Goal: Task Accomplishment & Management: Manage account settings

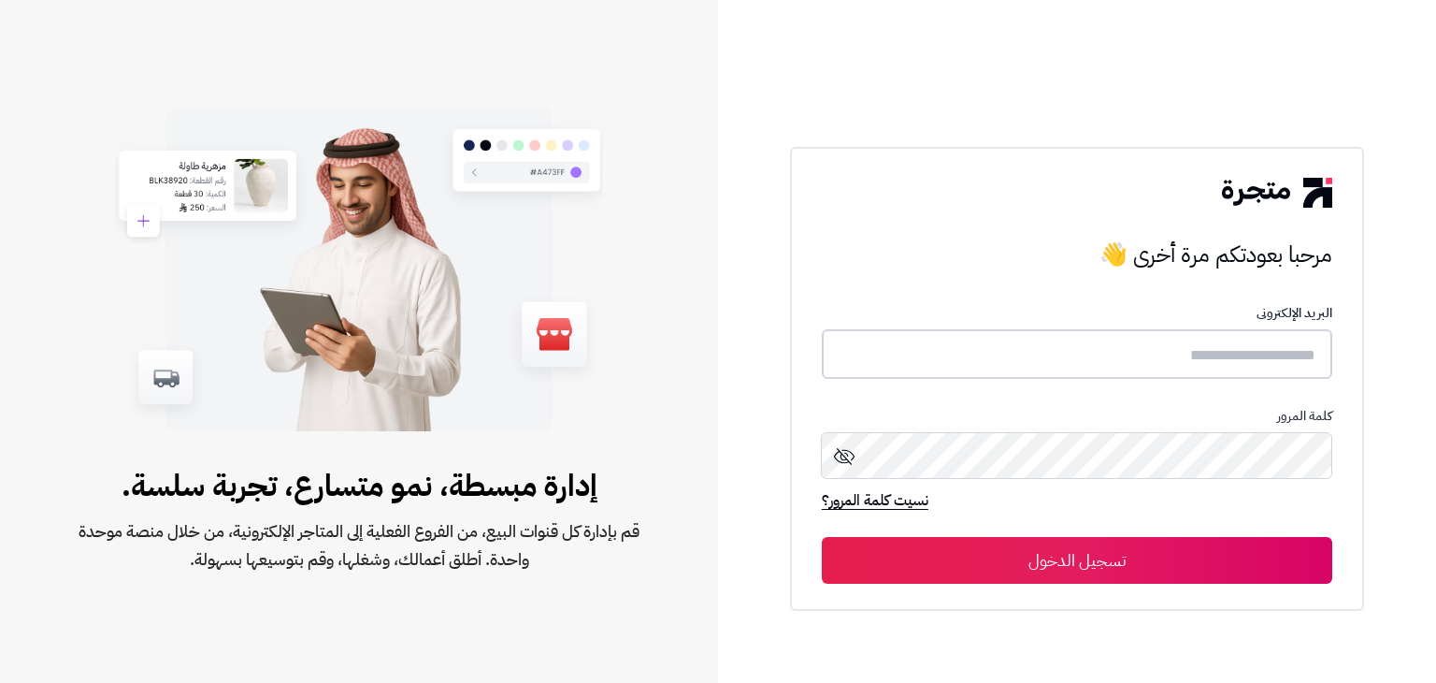
type input "**********"
click at [1024, 580] on button "تسجيل الدخول" at bounding box center [1077, 559] width 510 height 47
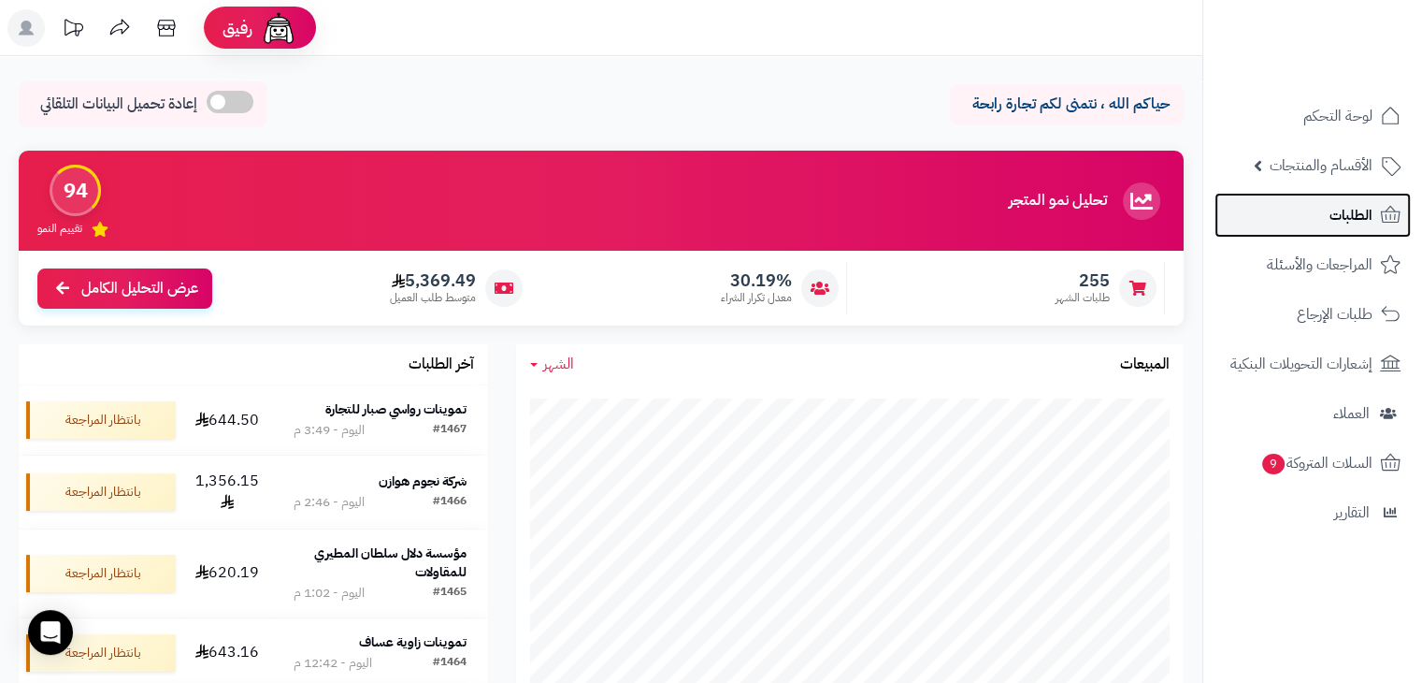
click at [1285, 222] on link "الطلبات" at bounding box center [1312, 215] width 196 height 45
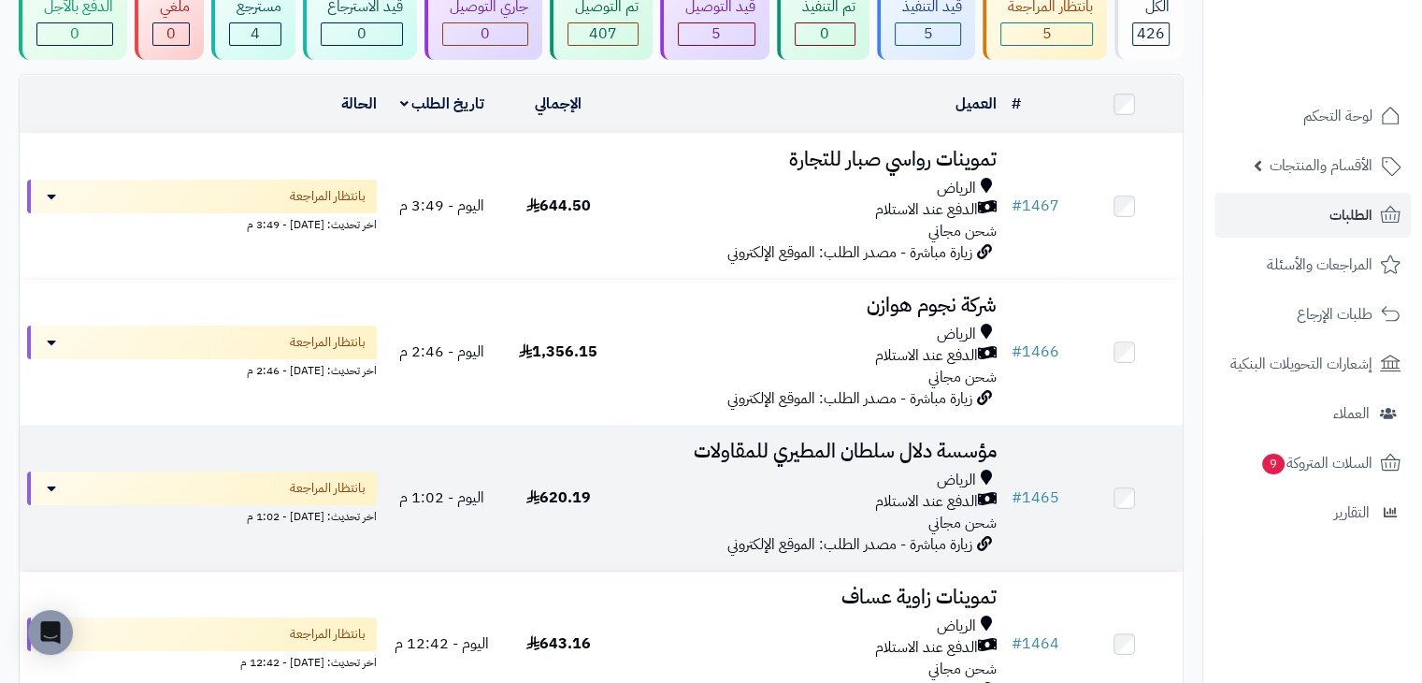
scroll to position [153, 0]
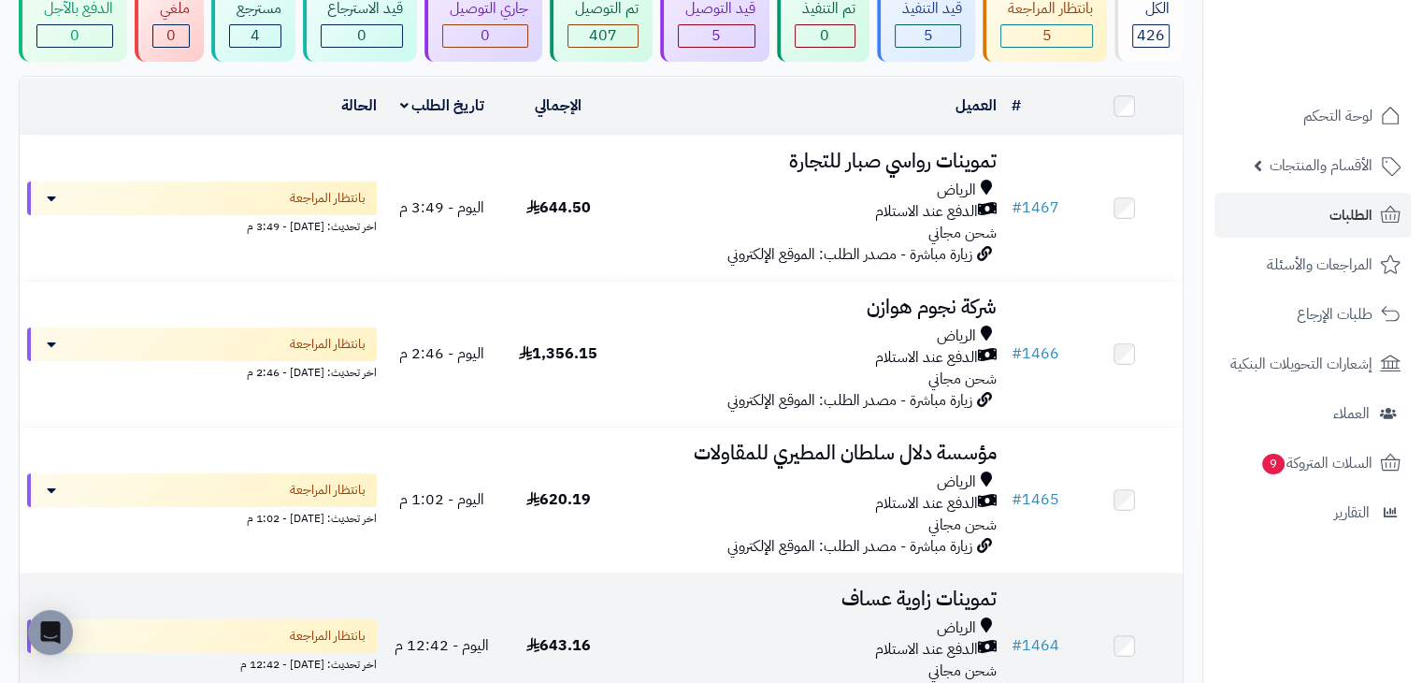
click at [567, 596] on td "643.16" at bounding box center [558, 645] width 116 height 145
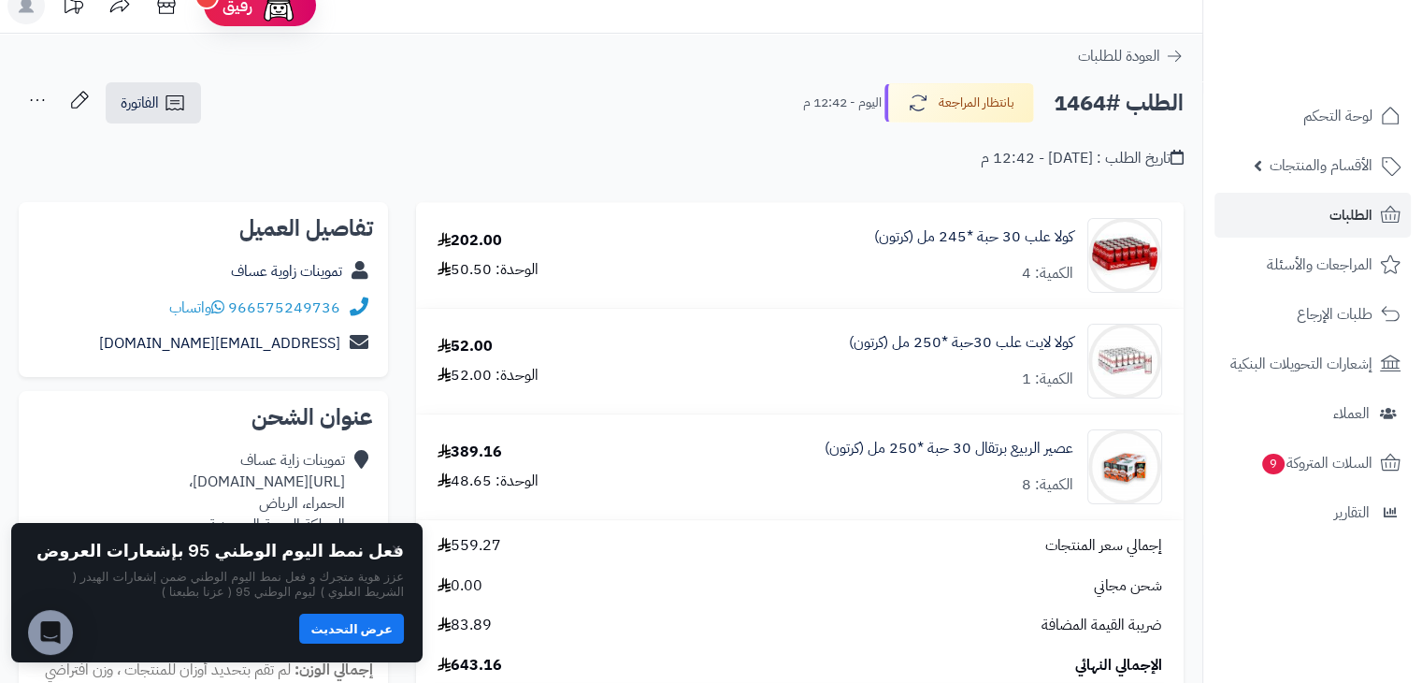
scroll to position [25, 0]
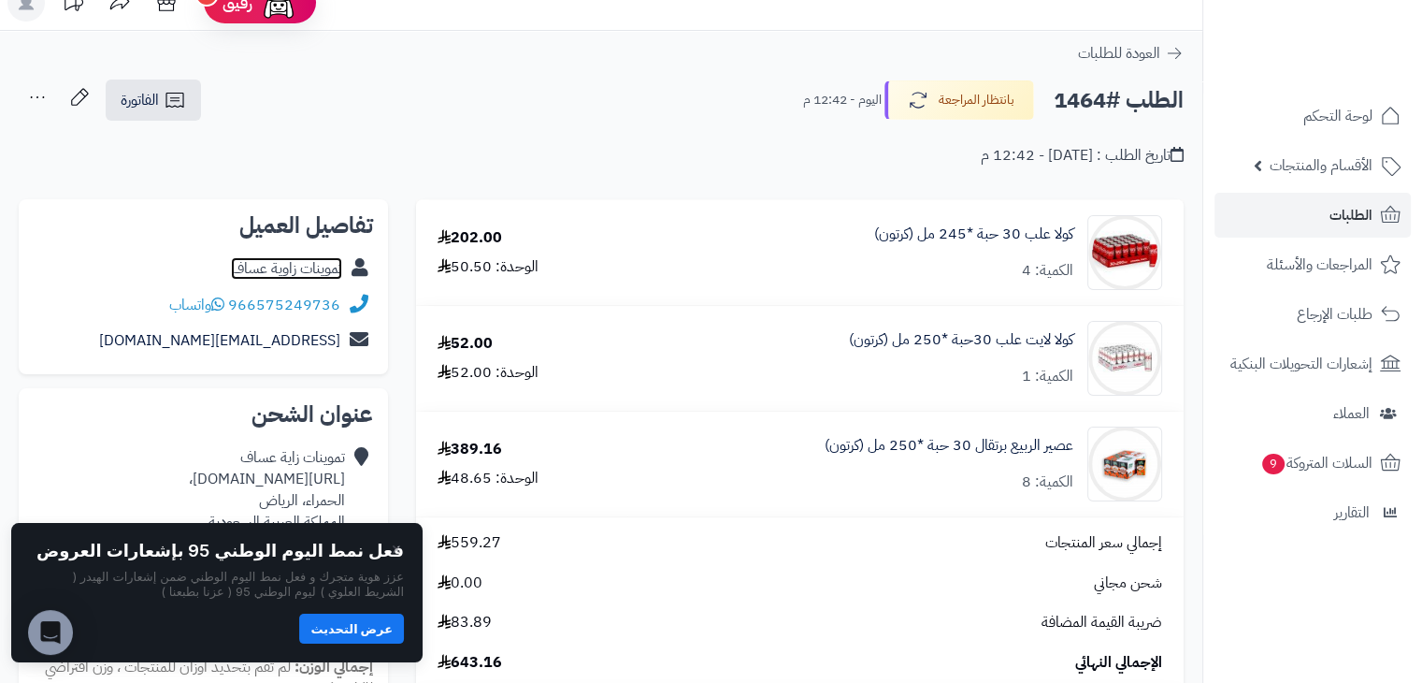
click at [300, 265] on link "تموينات زاوية عساف" at bounding box center [286, 268] width 111 height 22
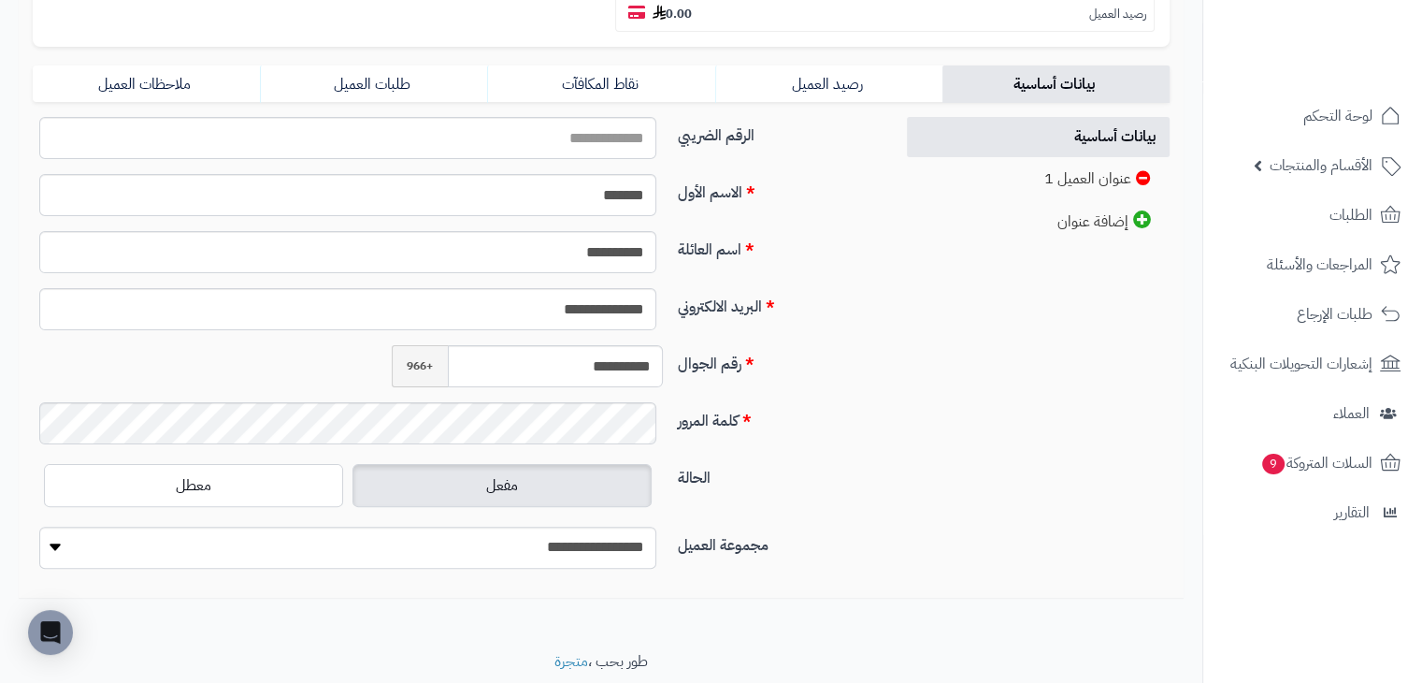
scroll to position [432, 0]
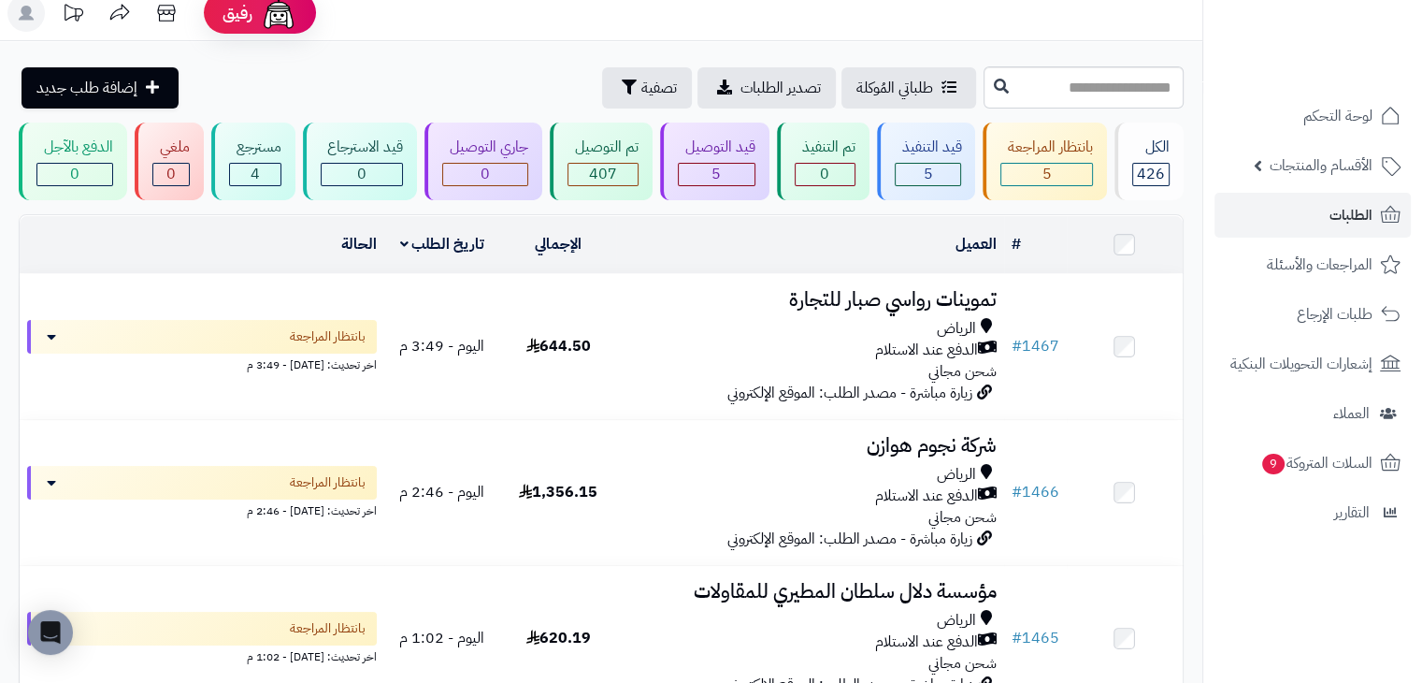
scroll to position [9, 0]
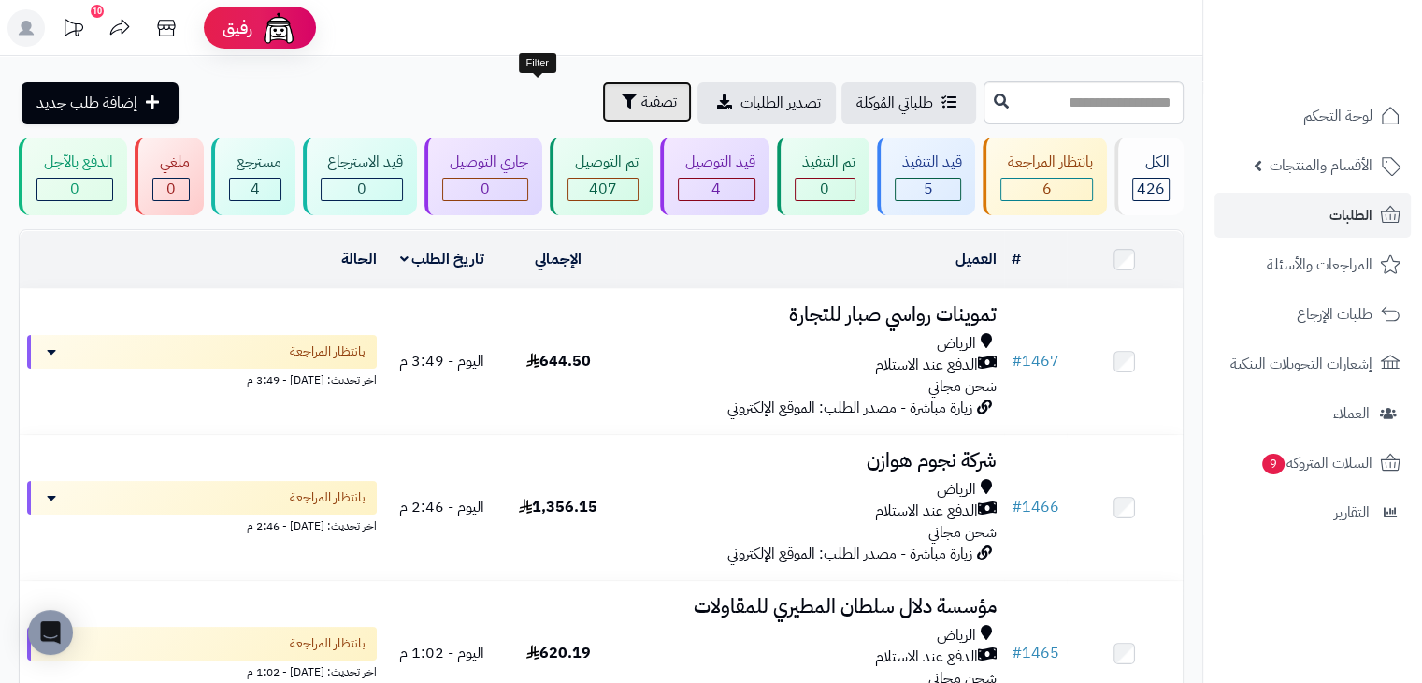
click at [602, 101] on button "تصفية" at bounding box center [647, 101] width 90 height 41
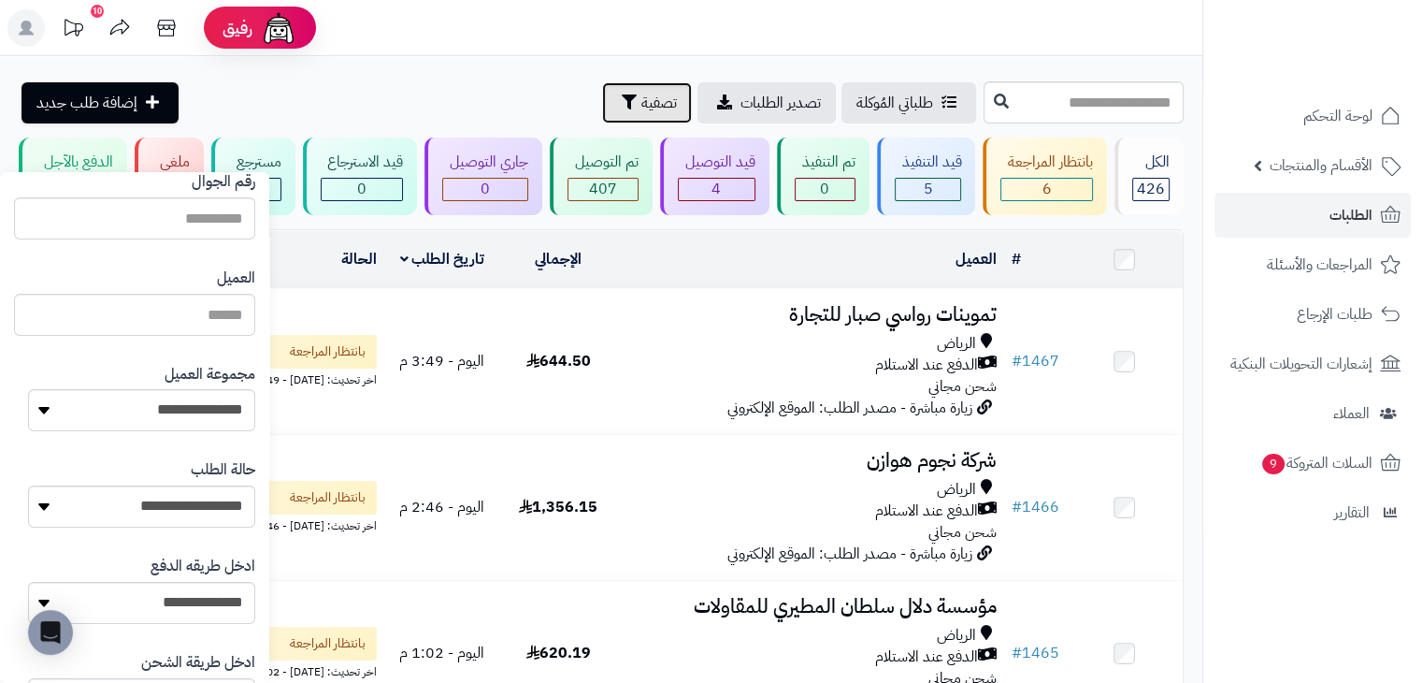
scroll to position [175, 0]
click at [183, 400] on select "**********" at bounding box center [141, 407] width 227 height 42
select select "*"
click at [28, 386] on select "**********" at bounding box center [141, 407] width 227 height 42
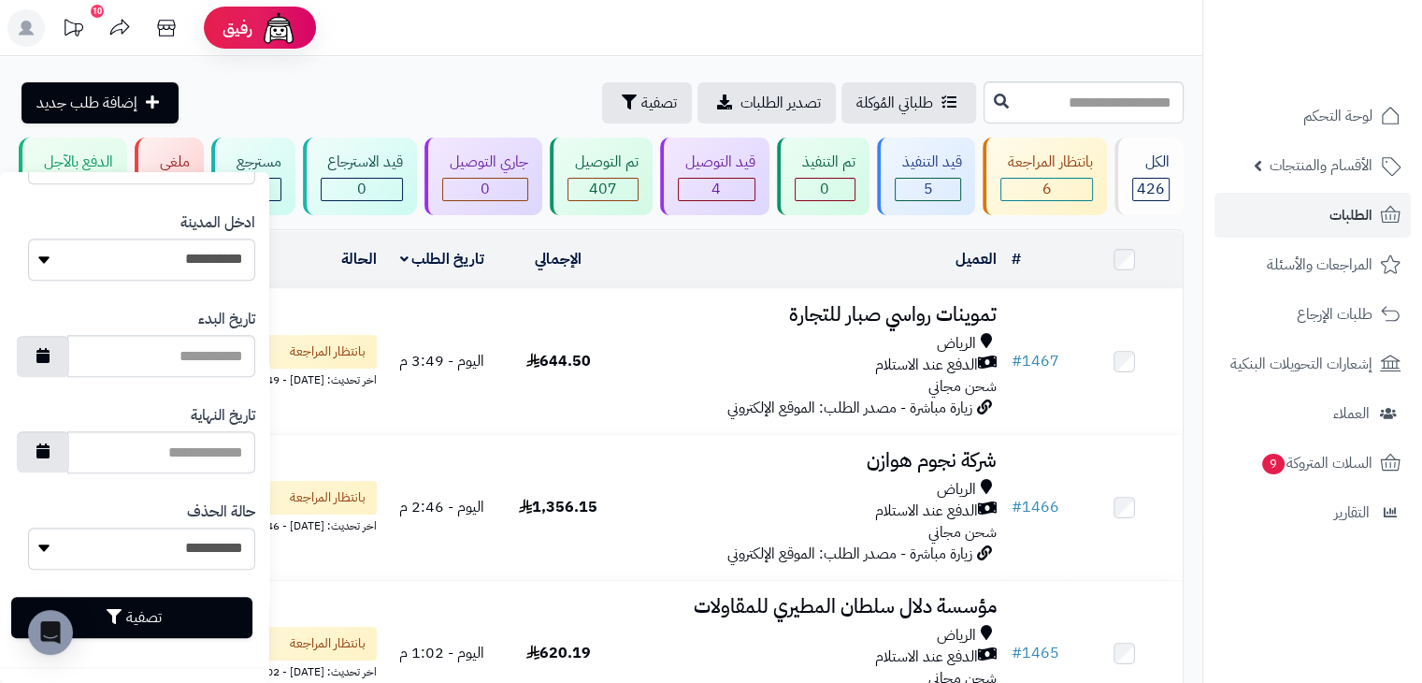
scroll to position [995, 0]
click at [159, 625] on button "تصفية" at bounding box center [131, 617] width 241 height 41
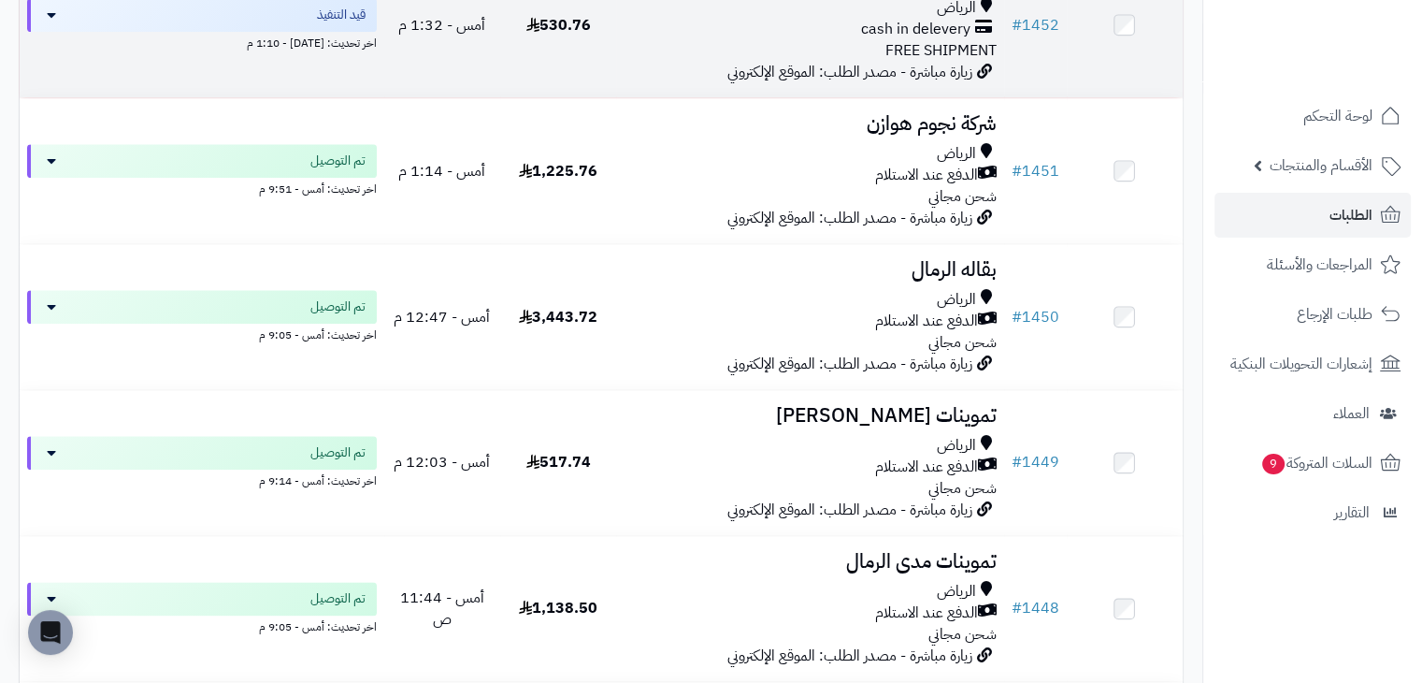
scroll to position [1667, 0]
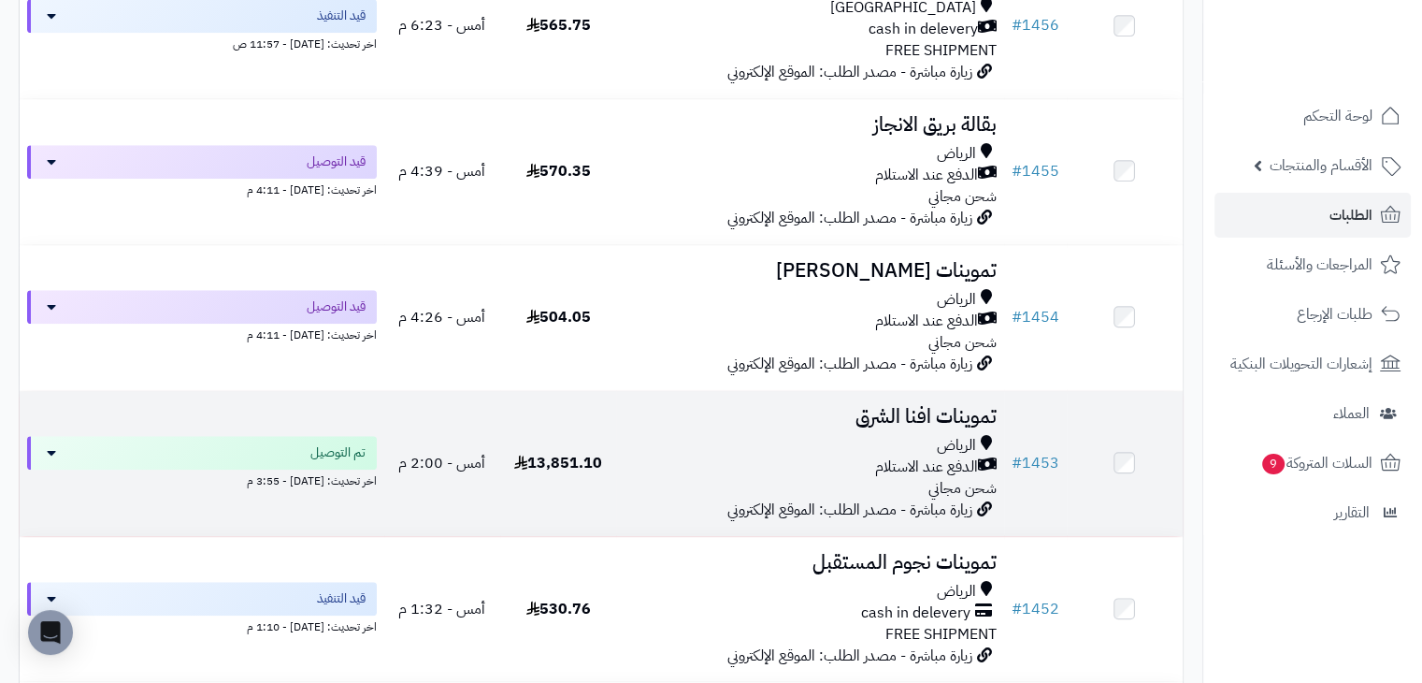
click at [823, 453] on div "الرياض" at bounding box center [810, 446] width 372 height 22
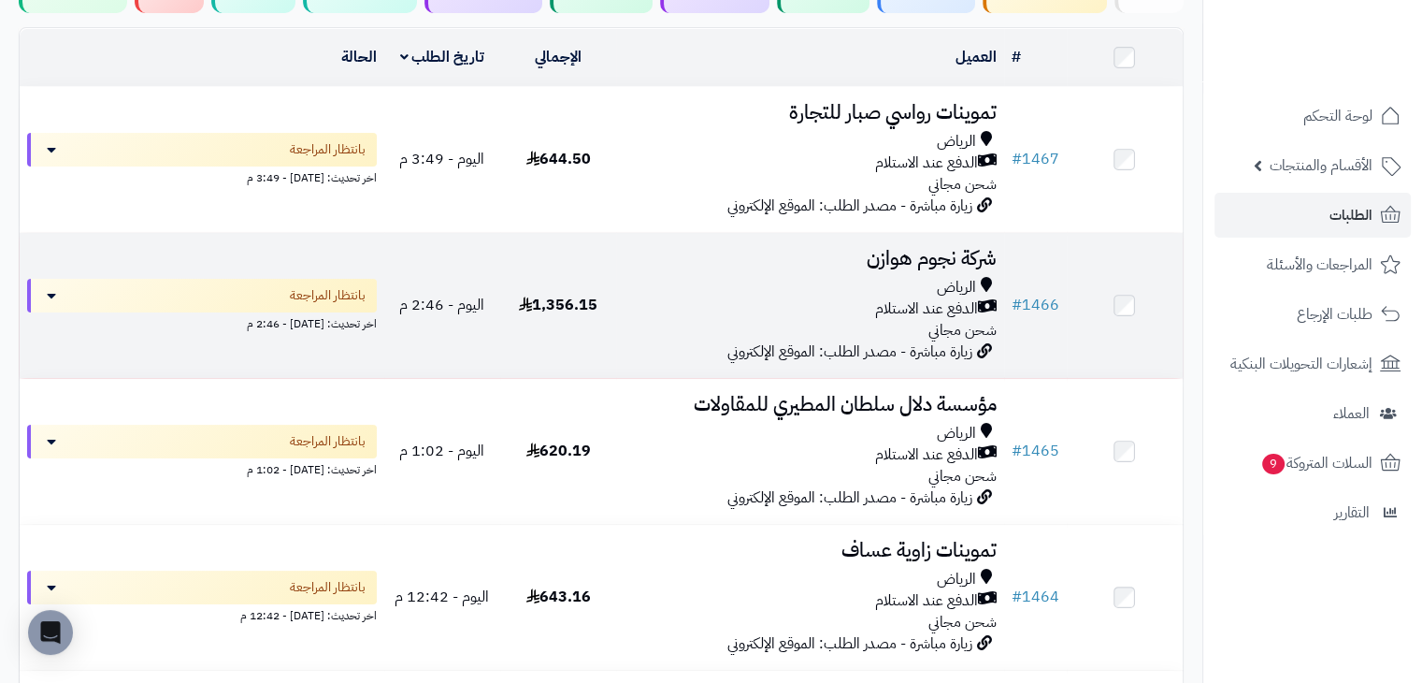
scroll to position [206, 0]
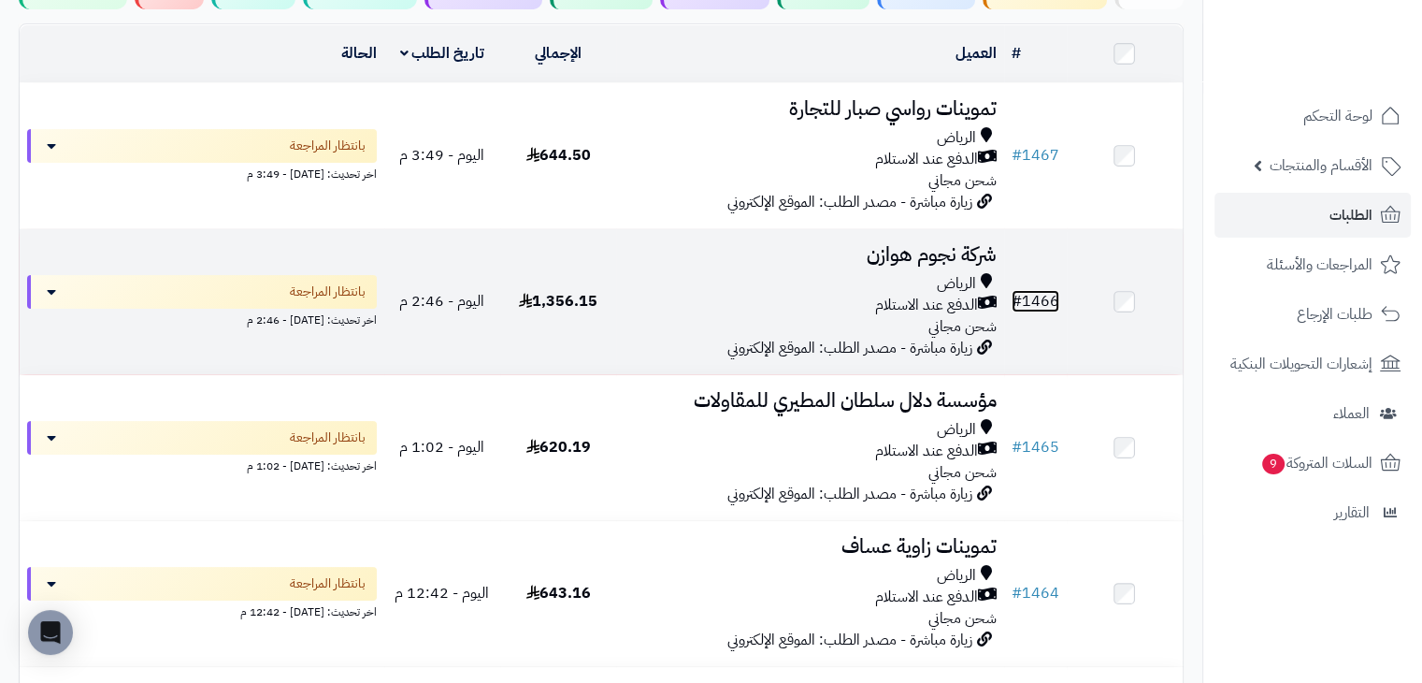
drag, startPoint x: 1038, startPoint y: 298, endPoint x: 1048, endPoint y: 300, distance: 10.5
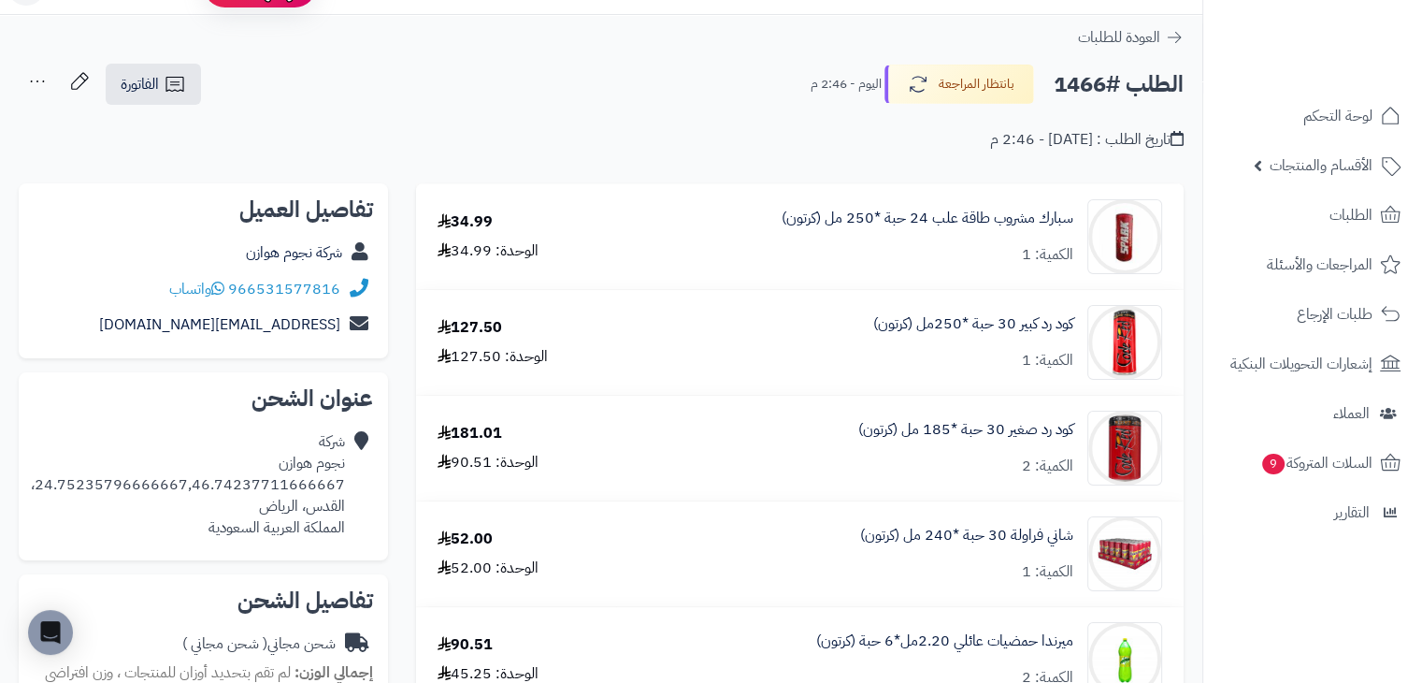
scroll to position [36, 0]
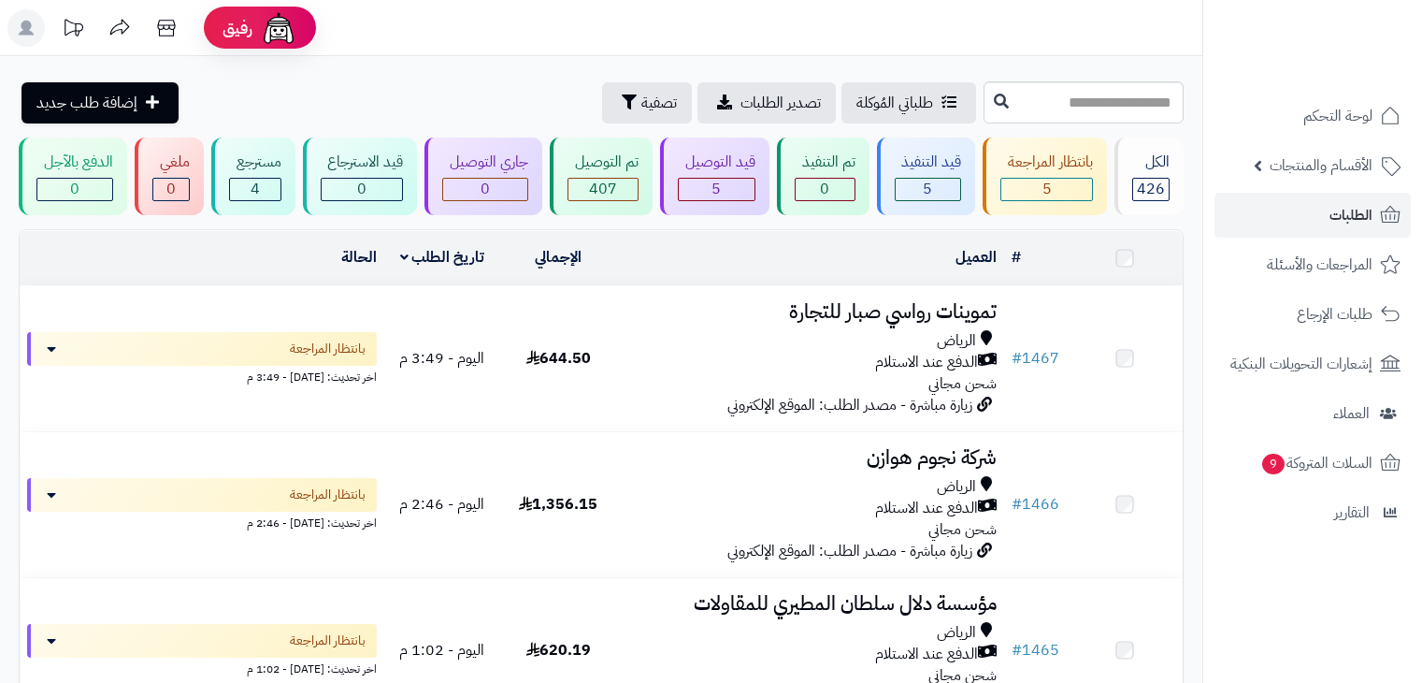
scroll to position [206, 0]
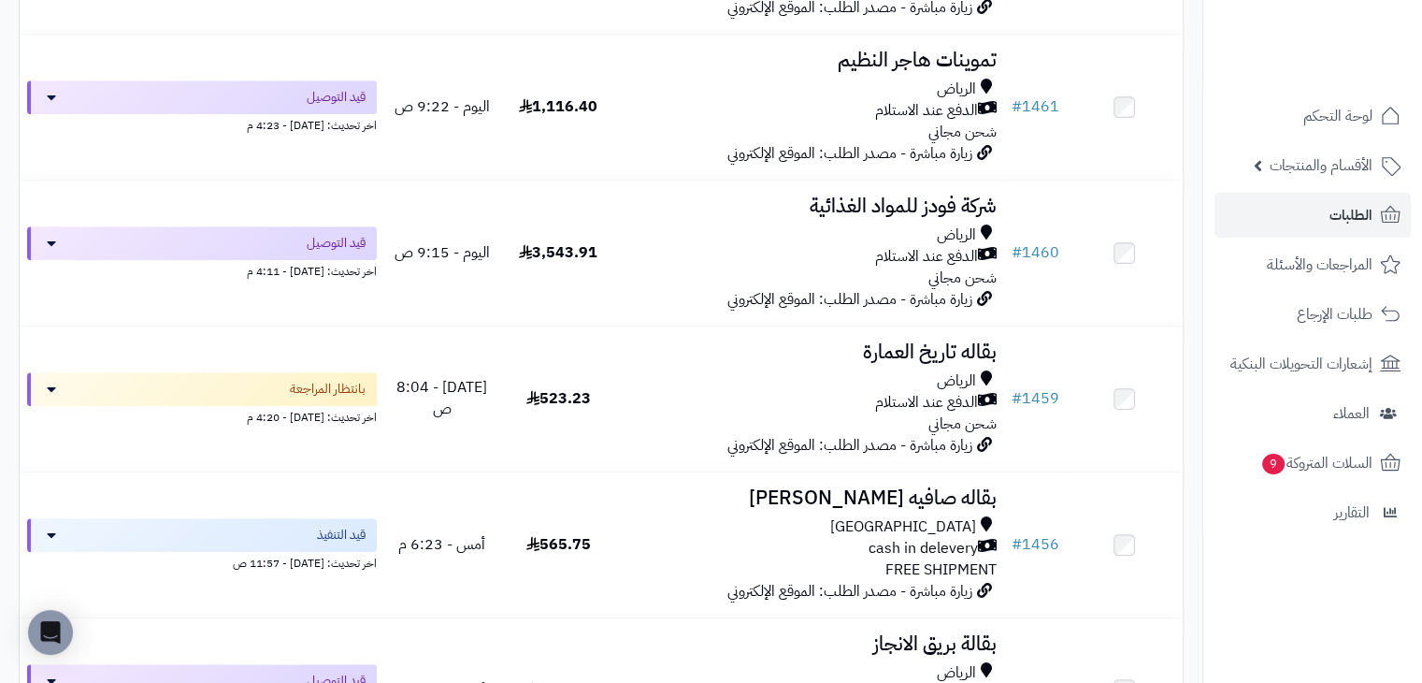
scroll to position [984, 0]
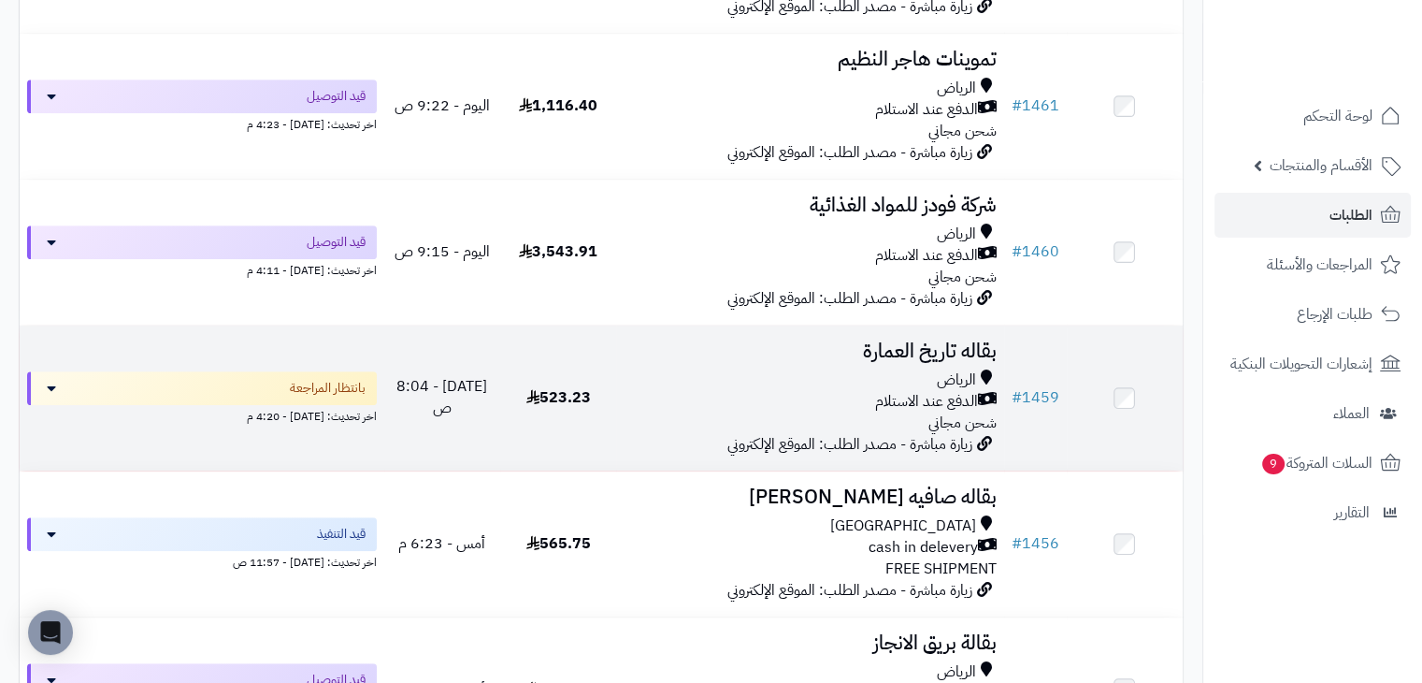
click at [581, 370] on td "523.23" at bounding box center [558, 397] width 116 height 145
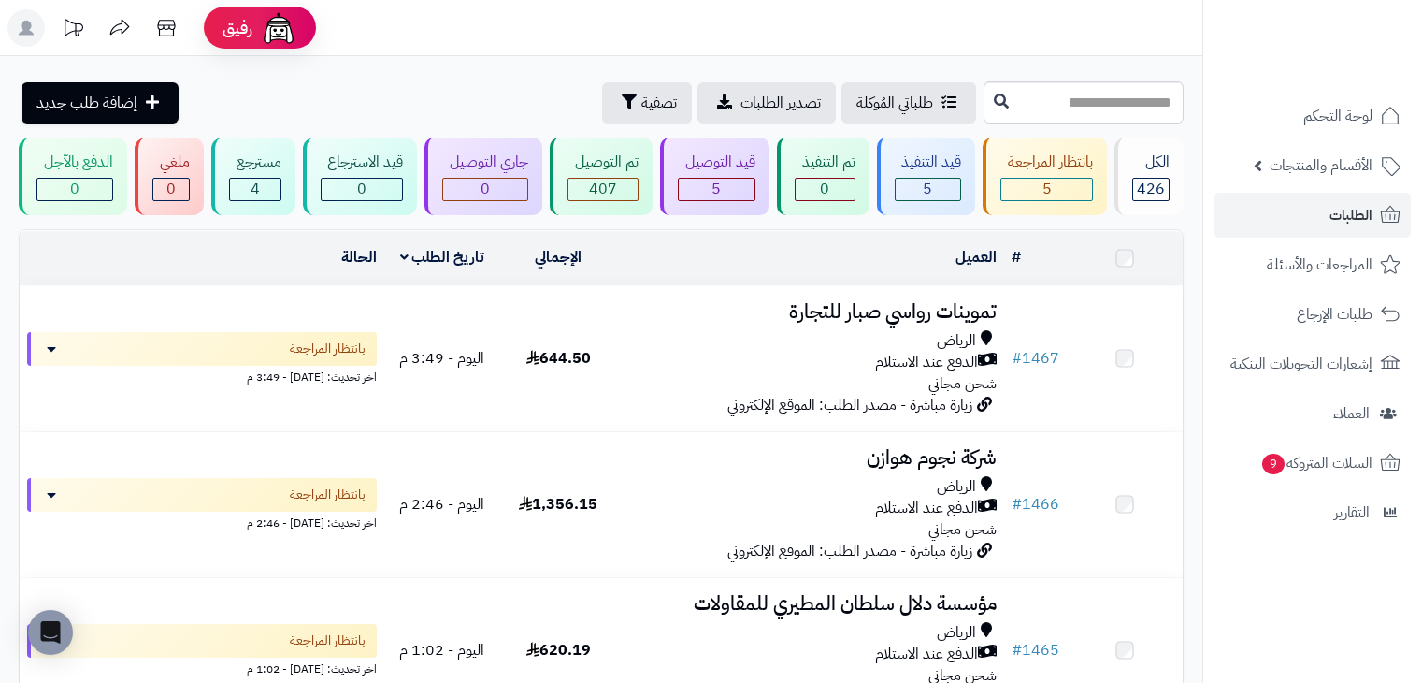
scroll to position [984, 0]
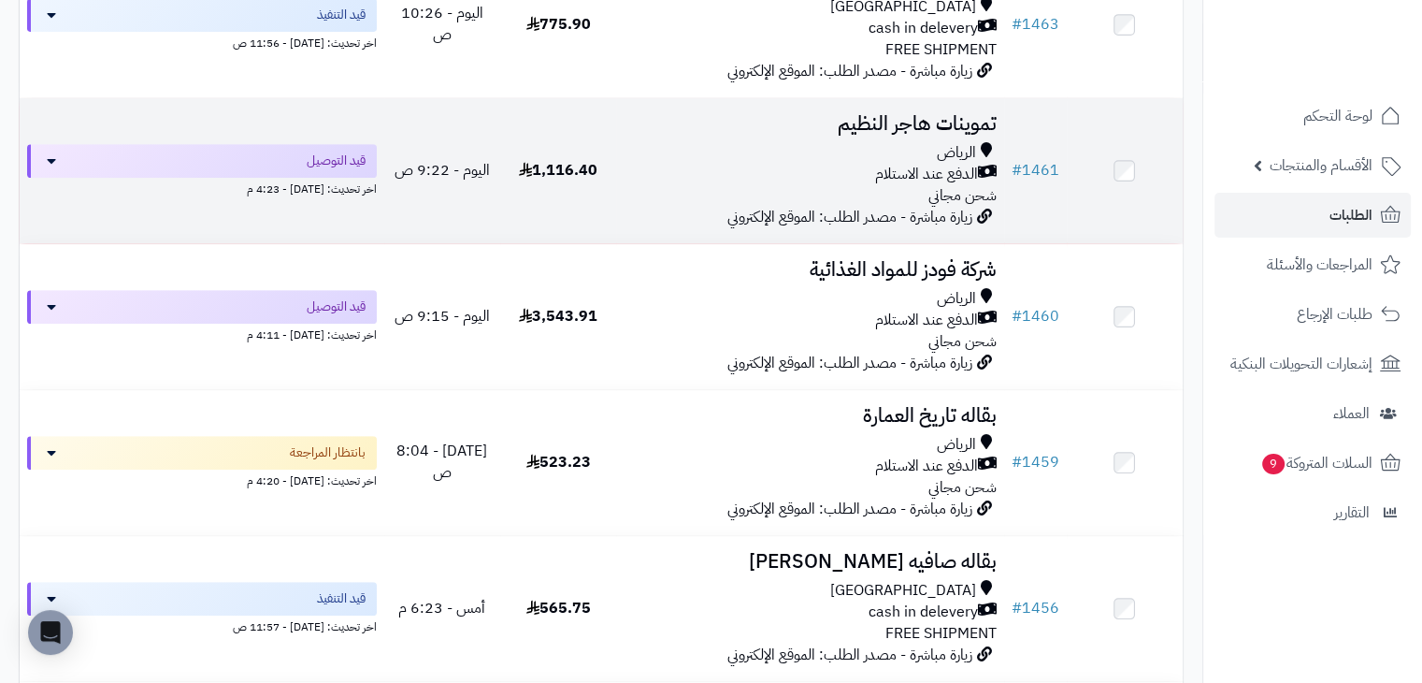
scroll to position [921, 0]
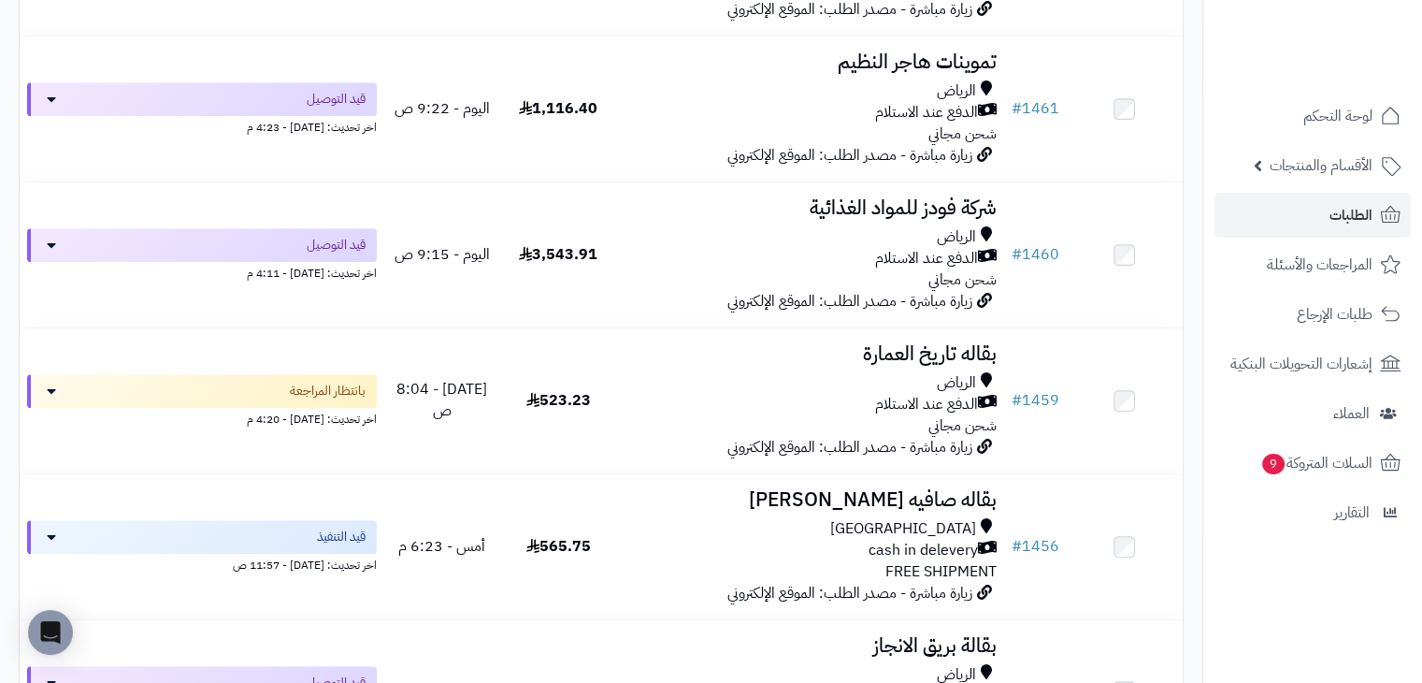
scroll to position [984, 0]
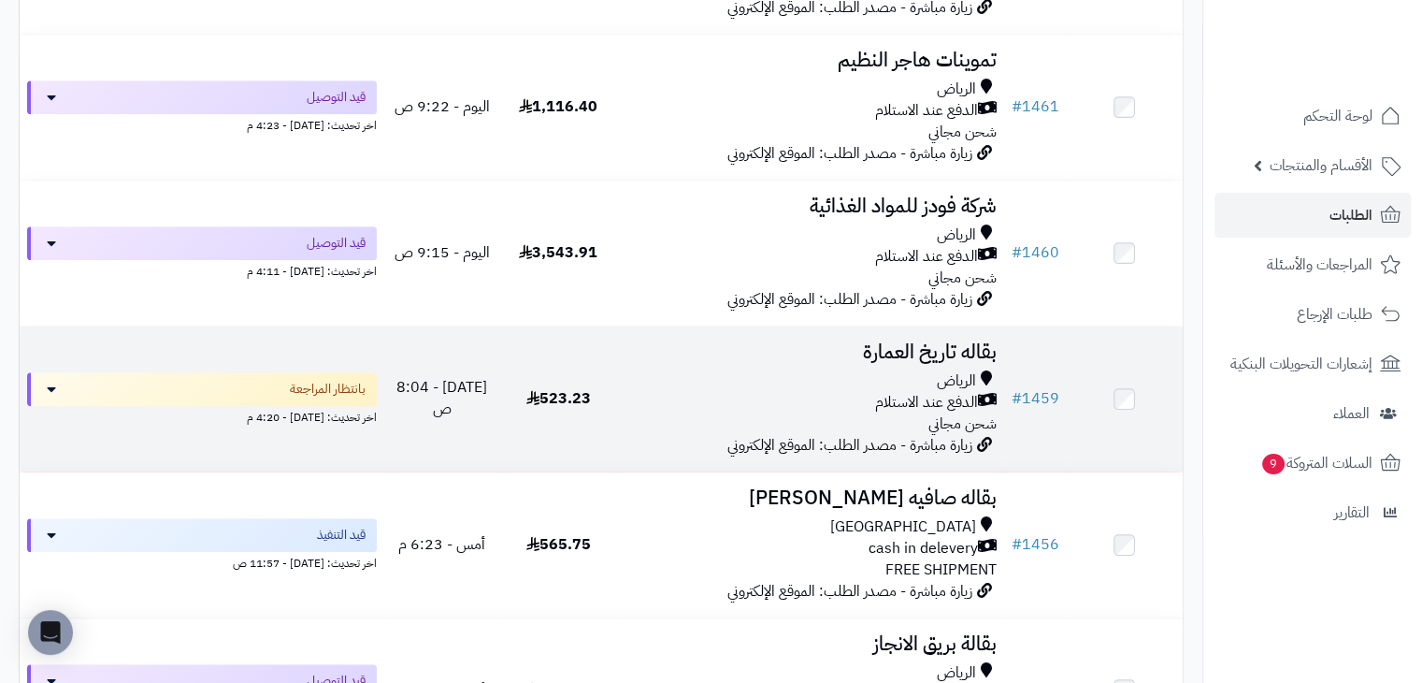
drag, startPoint x: 577, startPoint y: 400, endPoint x: 565, endPoint y: 400, distance: 12.2
click at [1042, 389] on td "# 1459" at bounding box center [1035, 398] width 63 height 145
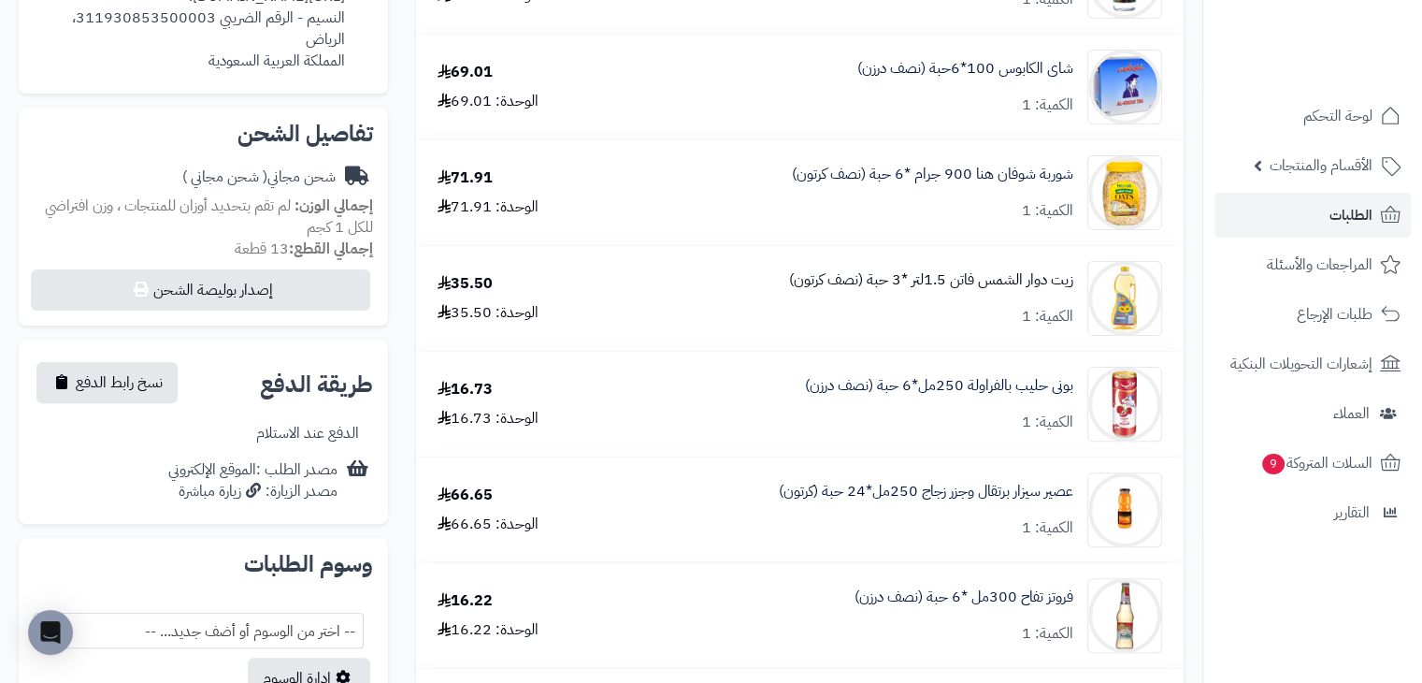
scroll to position [501, 0]
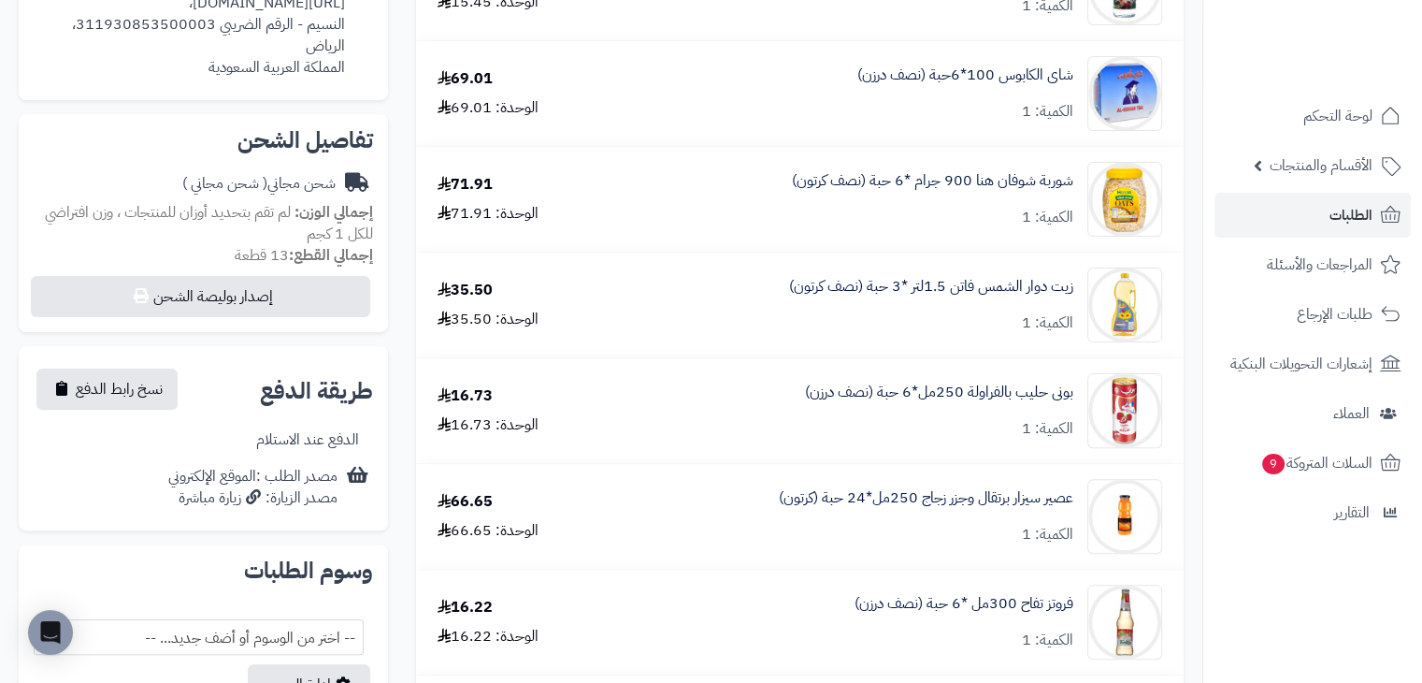
click at [927, 318] on div "زيت دوار الشمس فاتن 1.5لتر *3 حبة (نصف كرتون) الكمية: 1" at bounding box center [931, 305] width 284 height 58
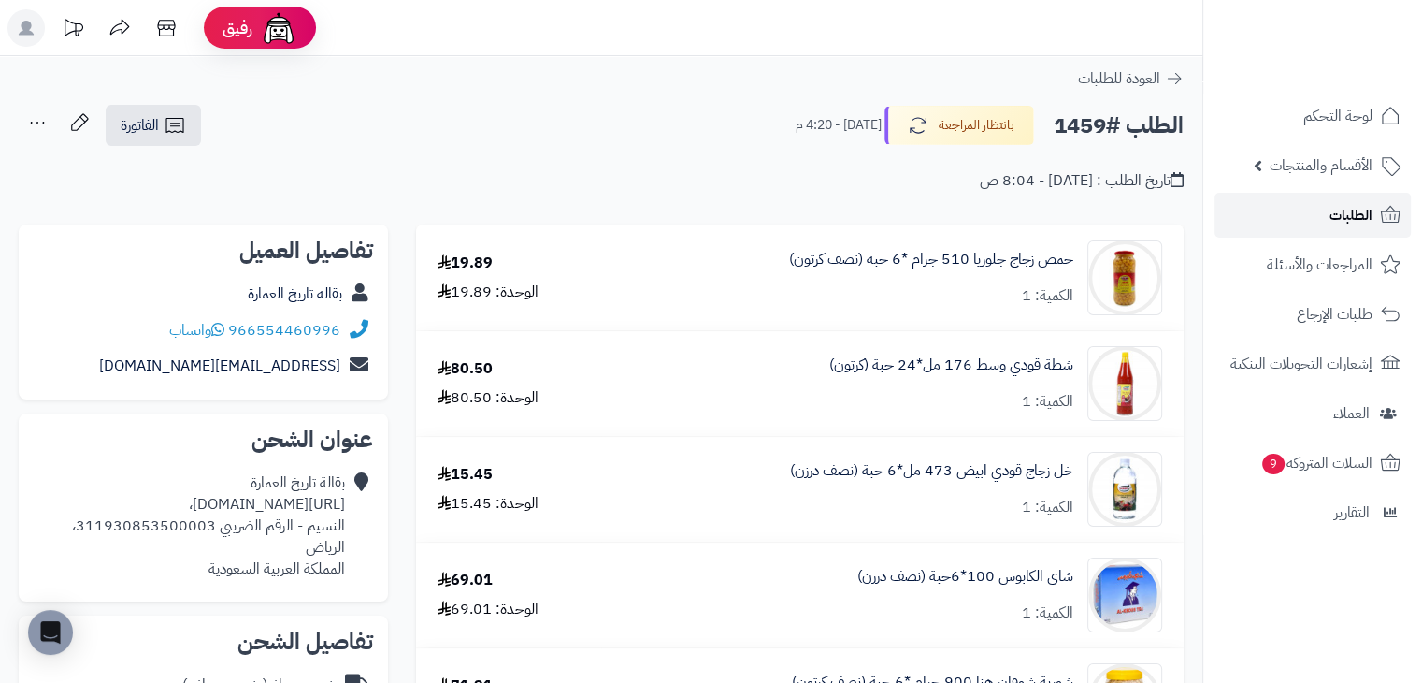
click at [1317, 218] on link "الطلبات" at bounding box center [1312, 215] width 196 height 45
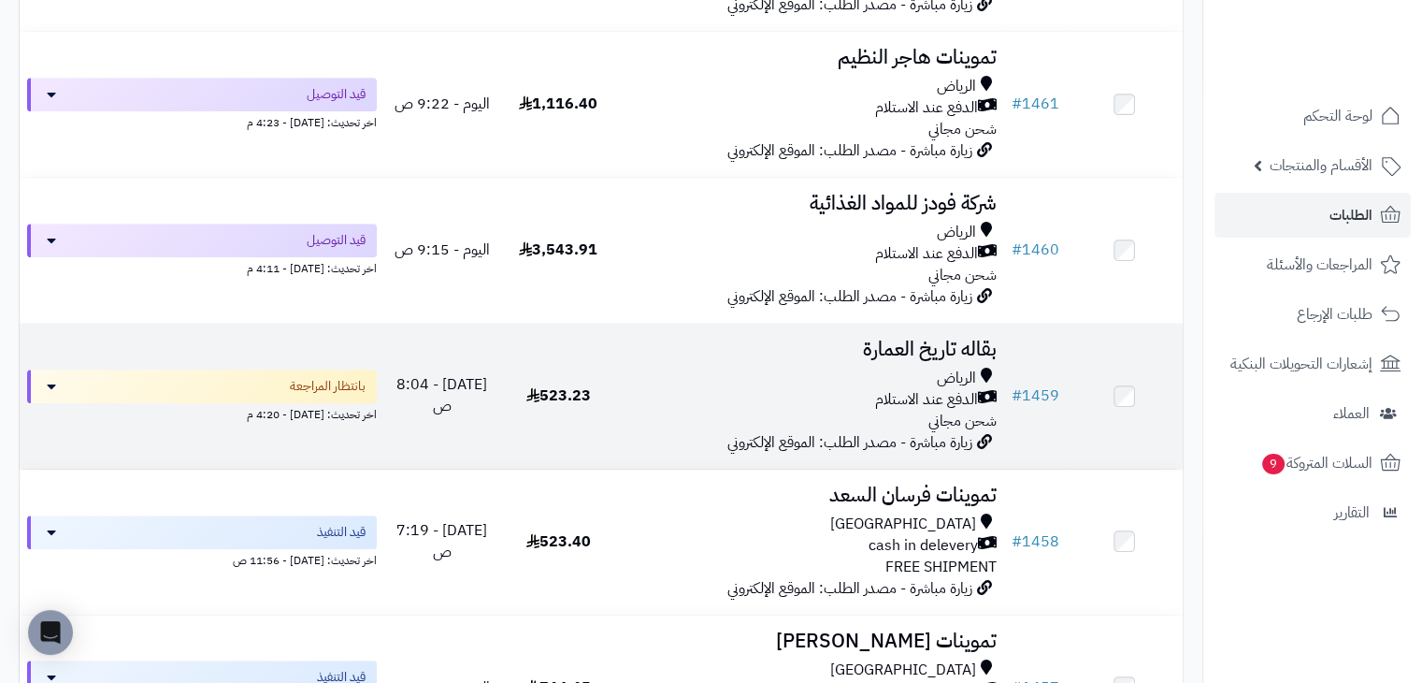
scroll to position [1133, 0]
click at [560, 402] on span "523.23" at bounding box center [558, 394] width 65 height 22
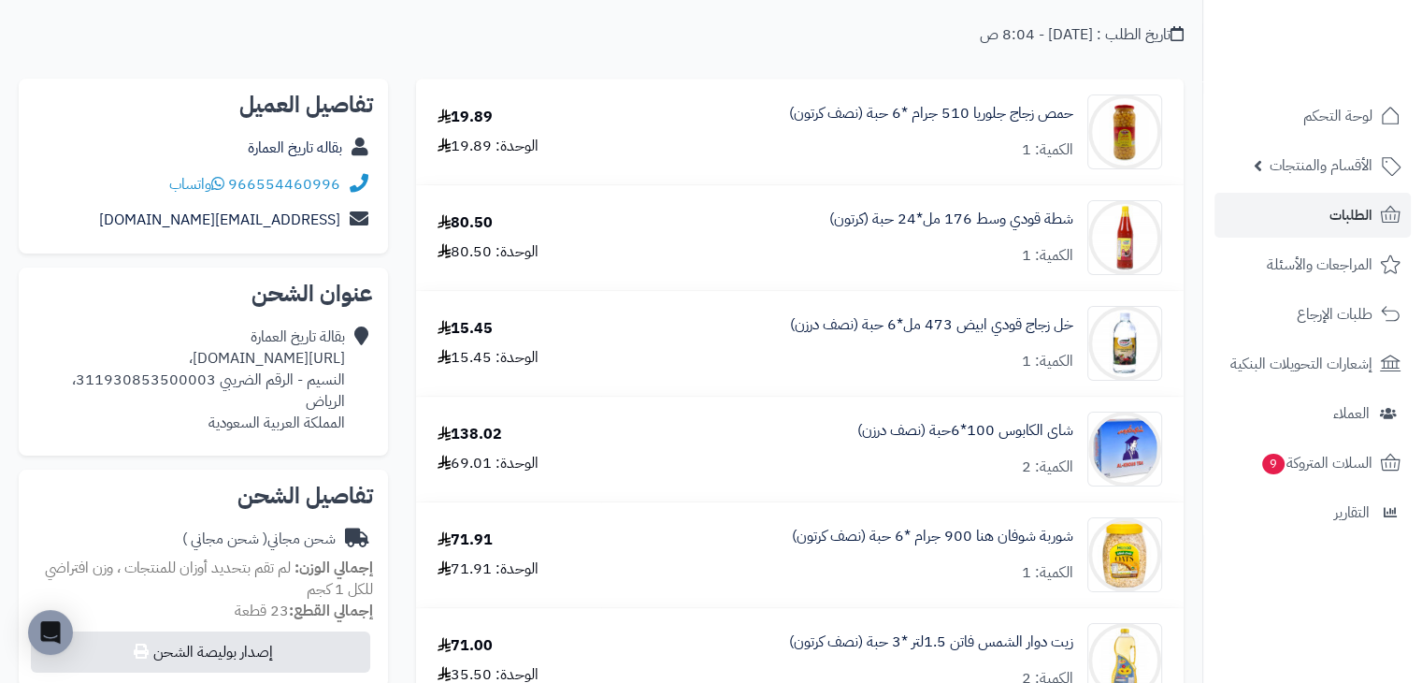
scroll to position [146, 0]
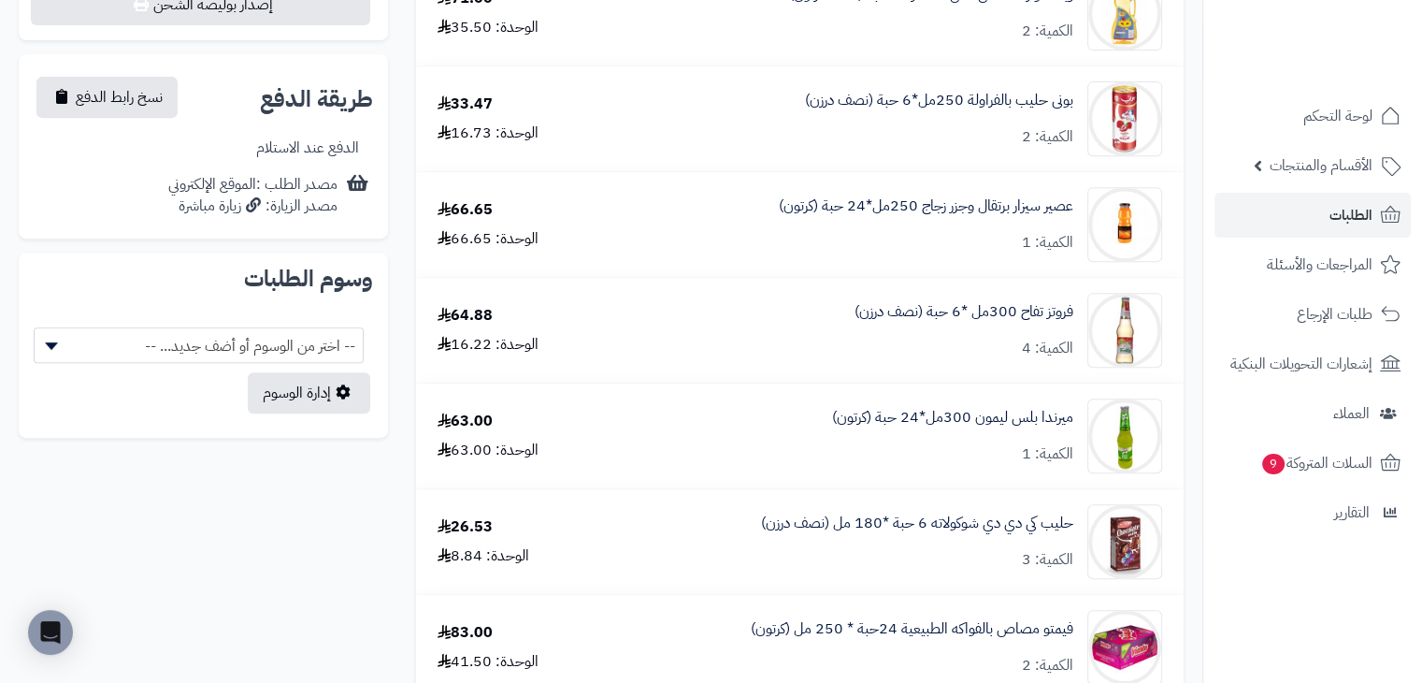
scroll to position [793, 0]
click at [1286, 177] on span "الأقسام والمنتجات" at bounding box center [1321, 165] width 103 height 26
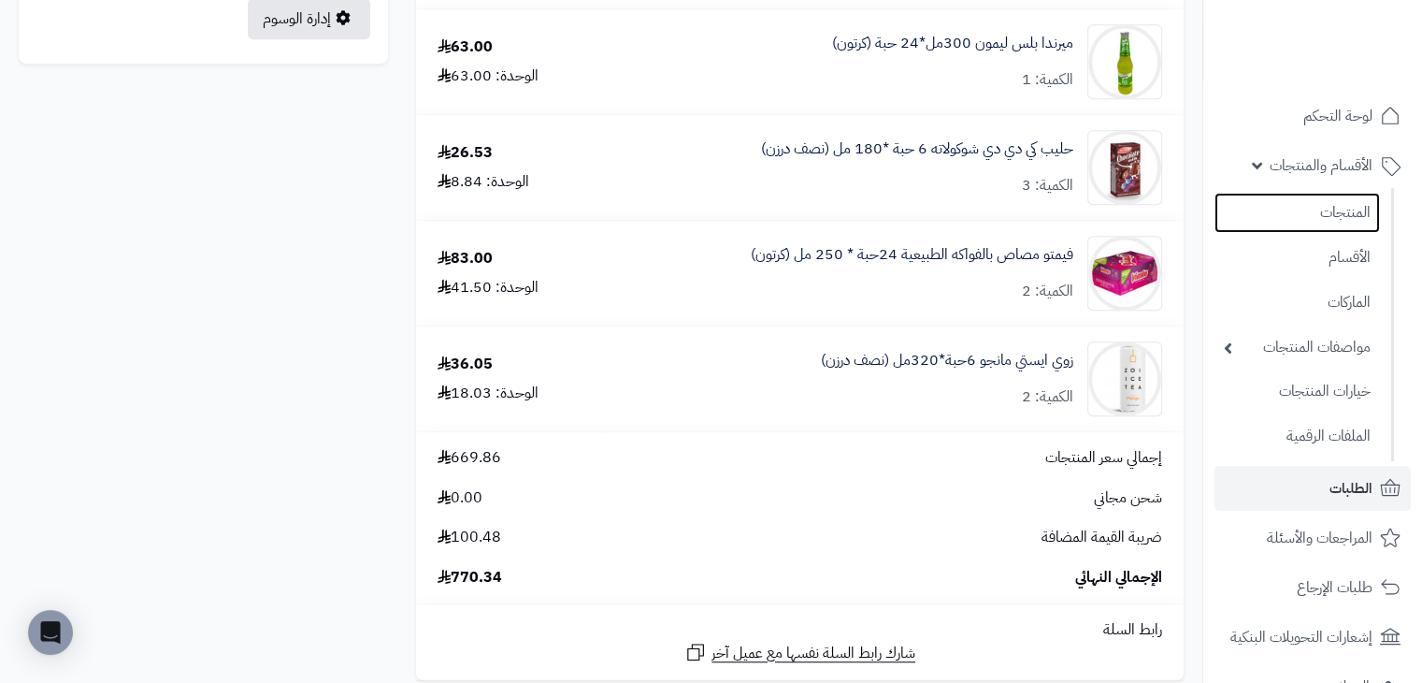
scroll to position [1168, 0]
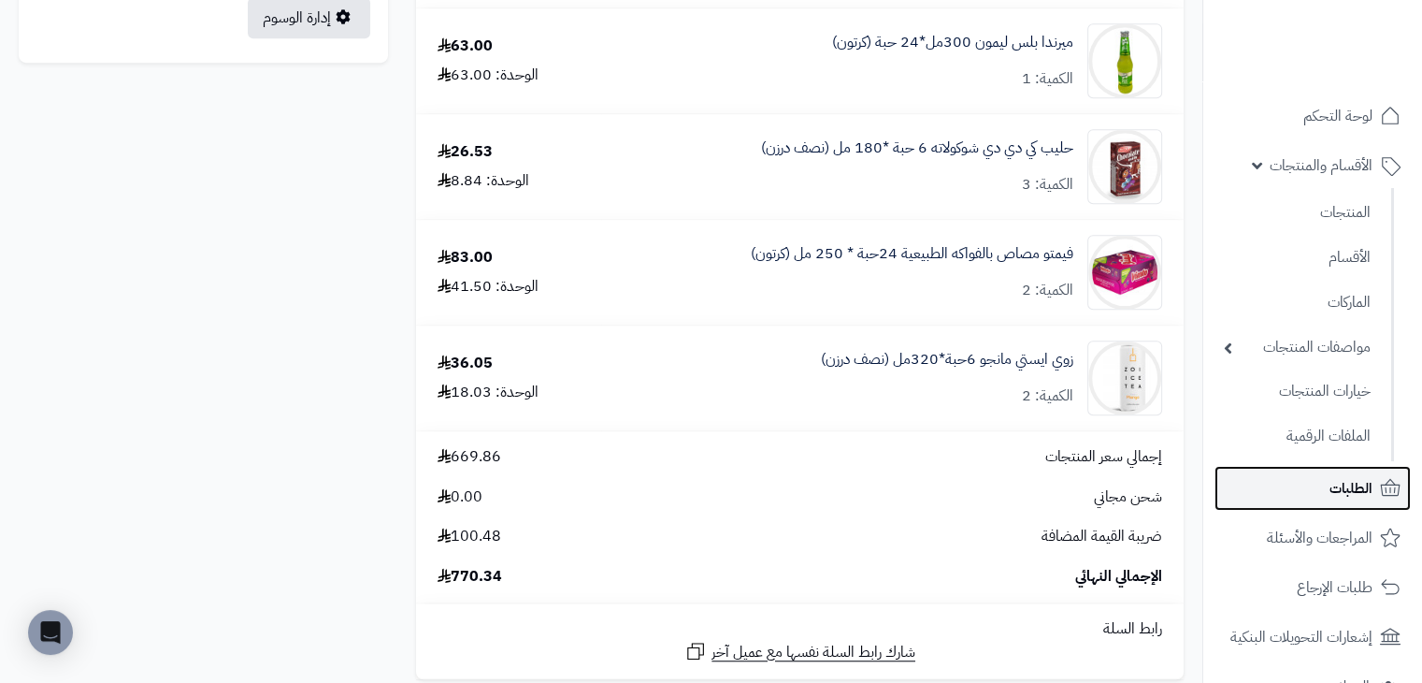
click at [1329, 496] on span "الطلبات" at bounding box center [1350, 488] width 43 height 26
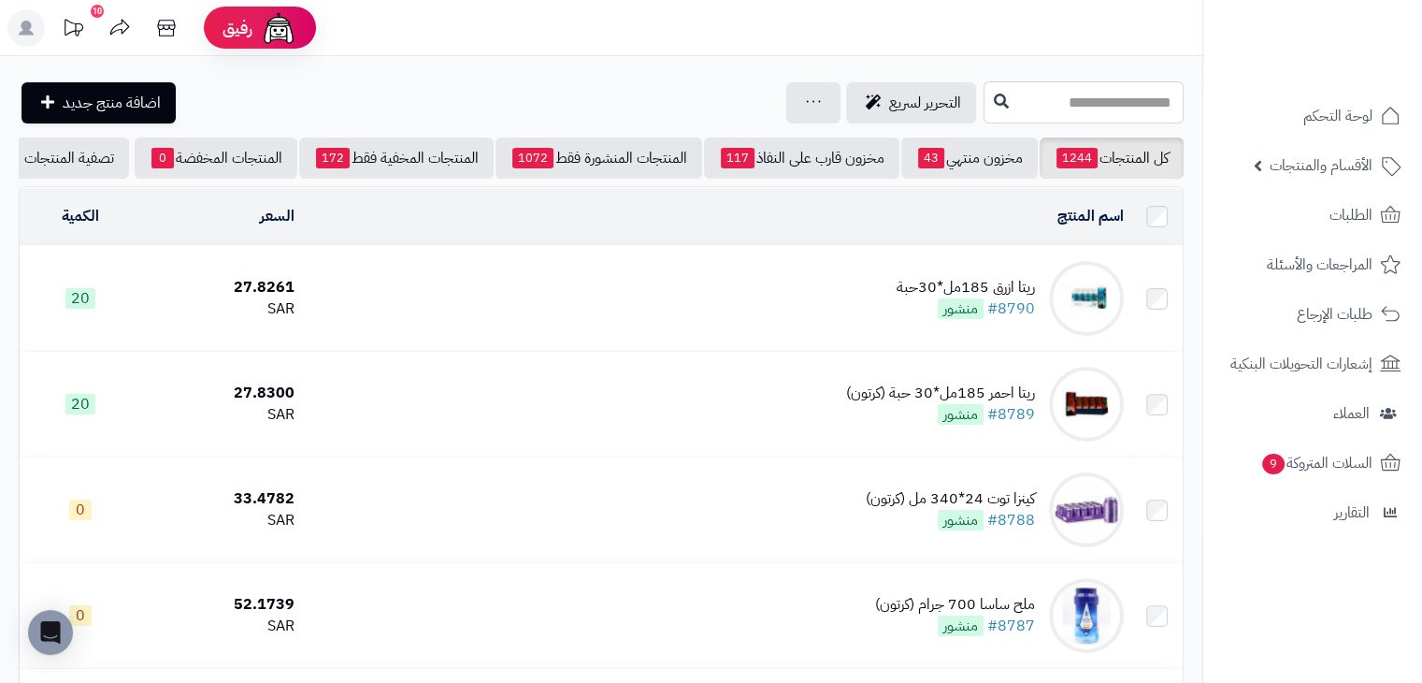
click at [1111, 116] on input "text" at bounding box center [1084, 102] width 200 height 42
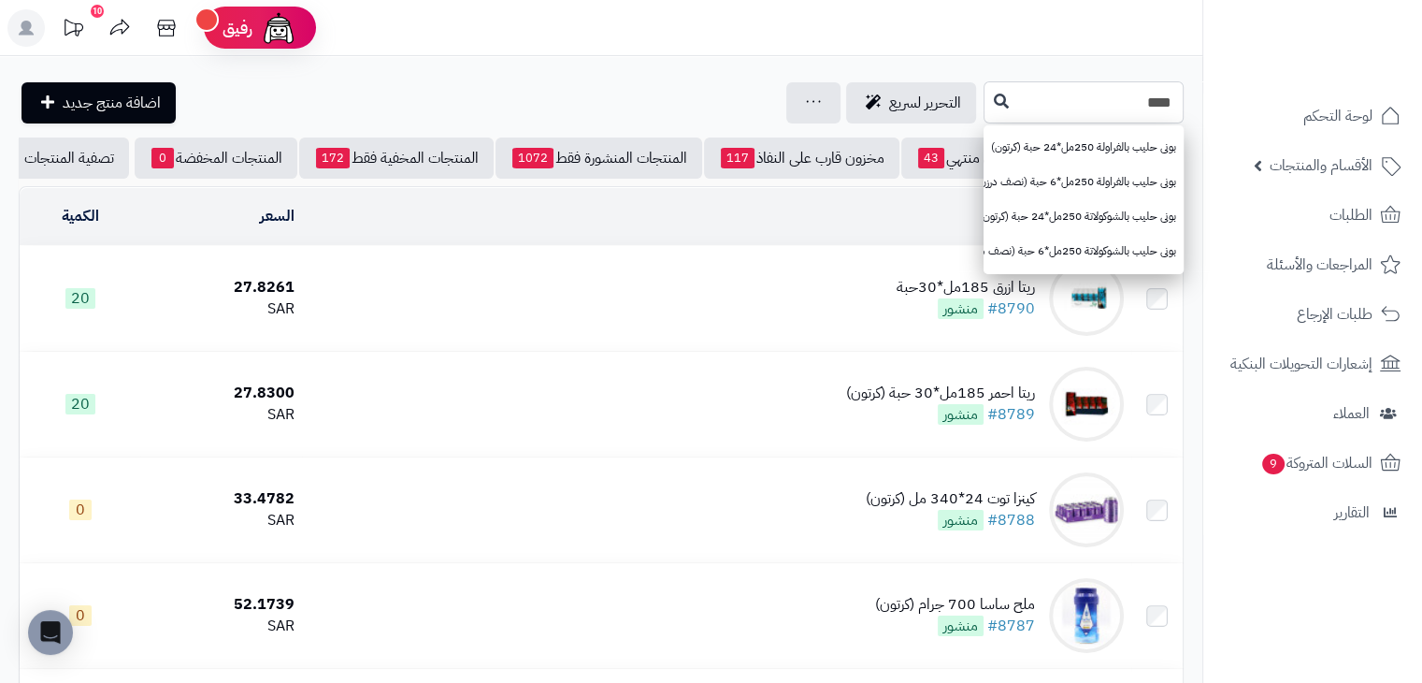
type input "****"
click at [994, 104] on icon at bounding box center [1001, 100] width 15 height 15
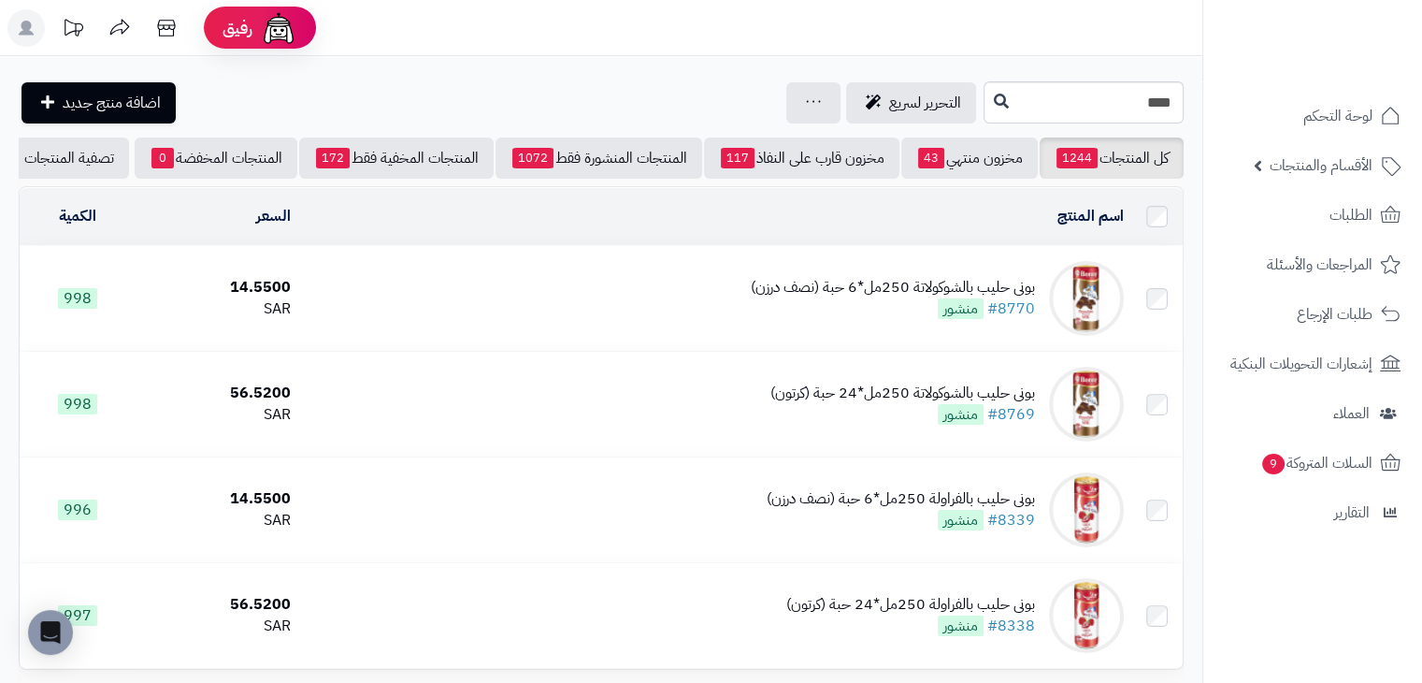
scroll to position [186, 0]
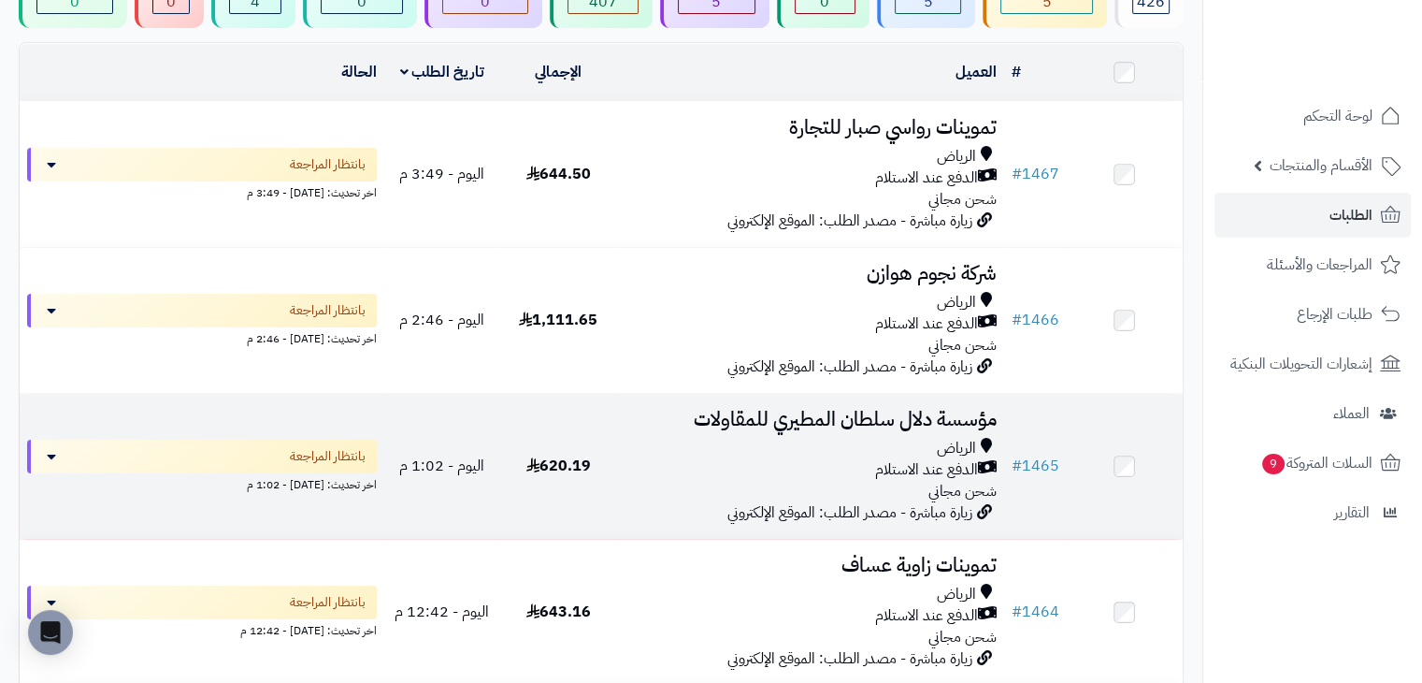
scroll to position [187, 0]
